Goal: Find specific page/section: Find specific page/section

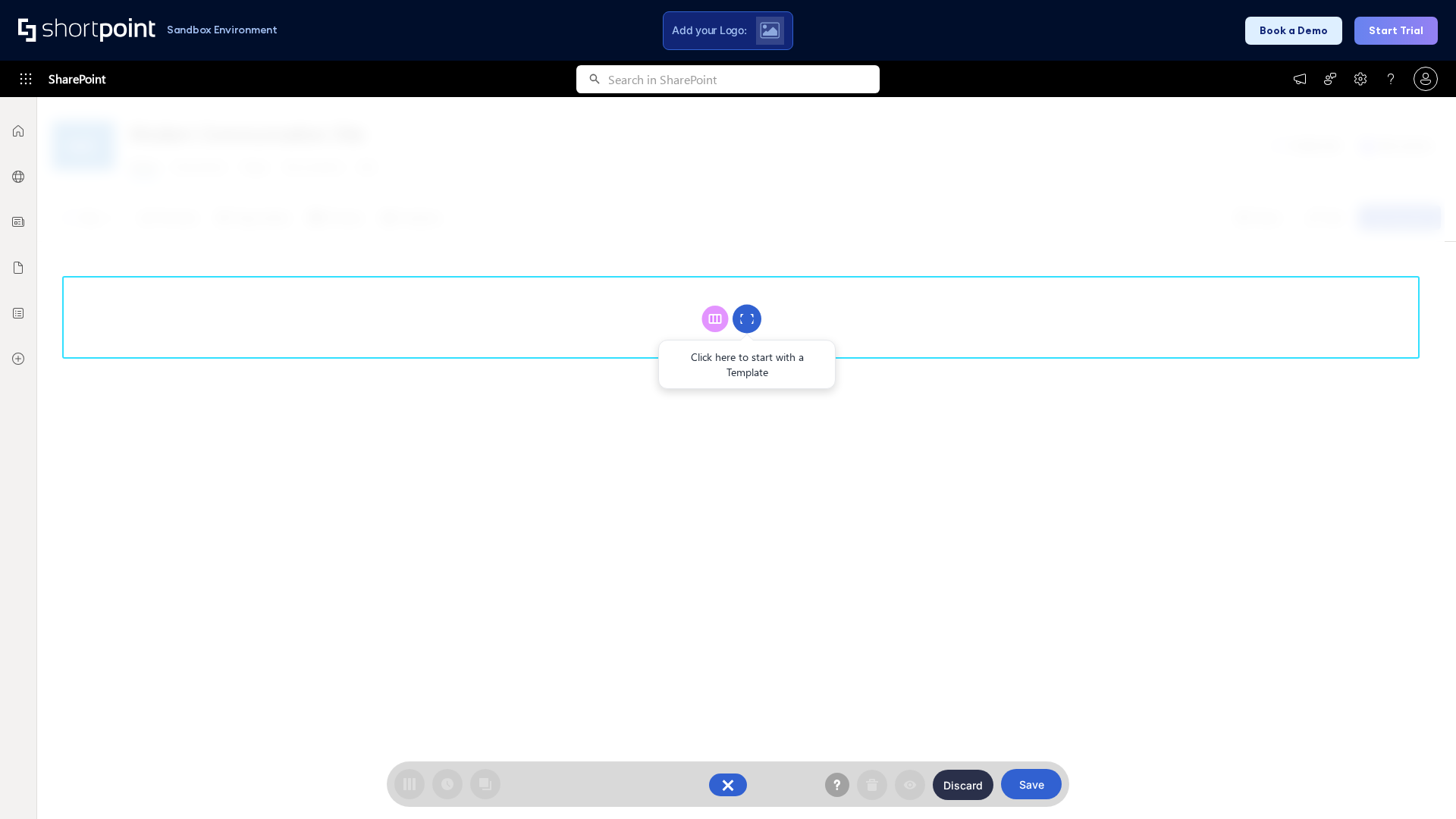
click at [747, 319] on circle at bounding box center [746, 320] width 29 height 29
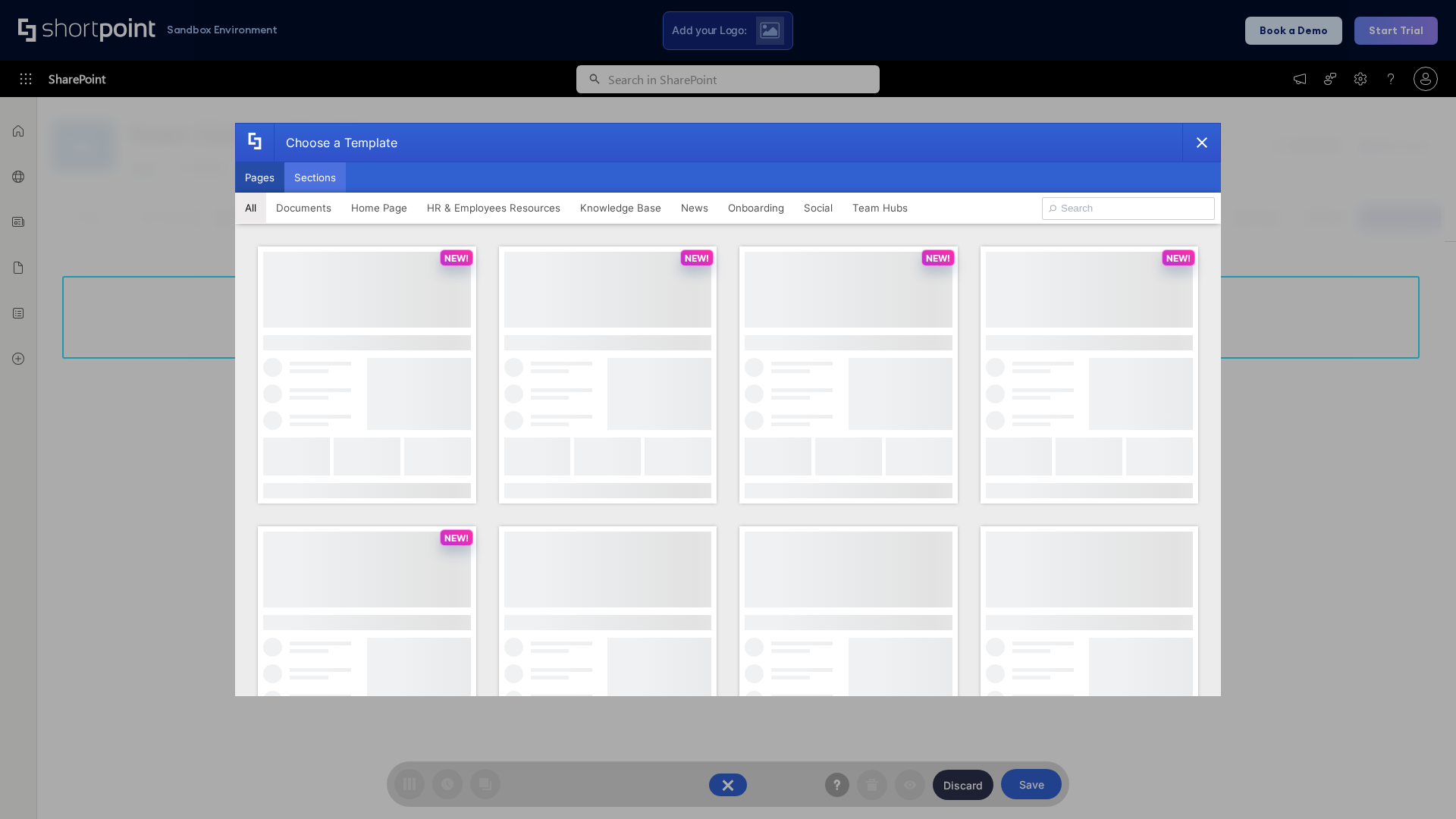
click at [314, 177] on button "Sections" at bounding box center [314, 177] width 61 height 30
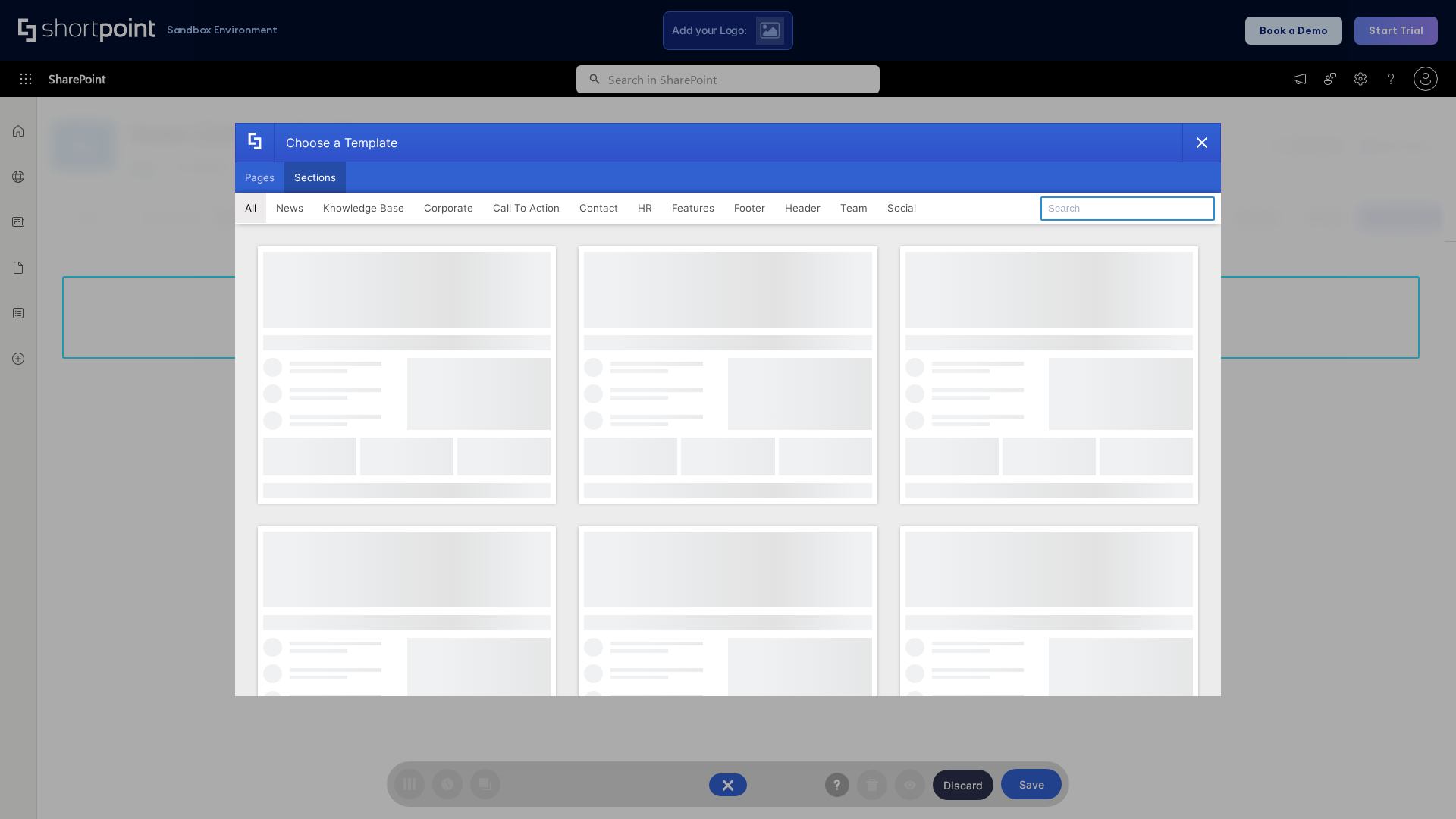
type input "News Kit 2"
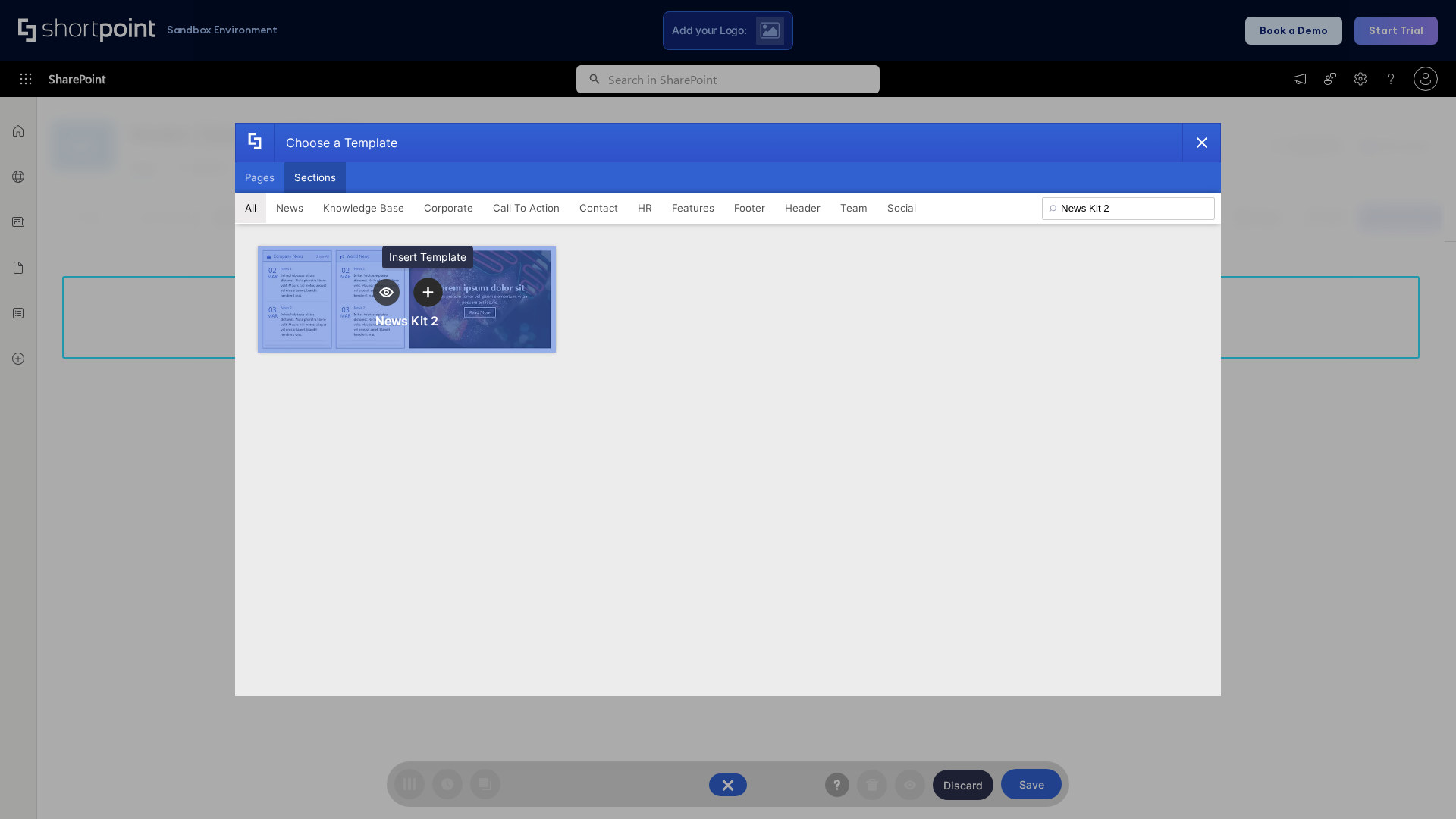
click at [428, 292] on icon "template selector" at bounding box center [427, 292] width 11 height 11
